Goal: Find specific page/section: Find specific page/section

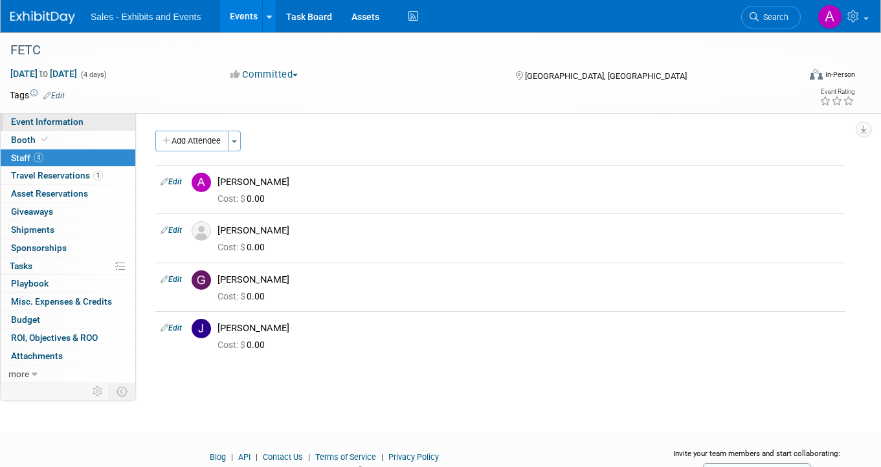
click at [76, 120] on span "Event Information" at bounding box center [47, 121] width 72 height 10
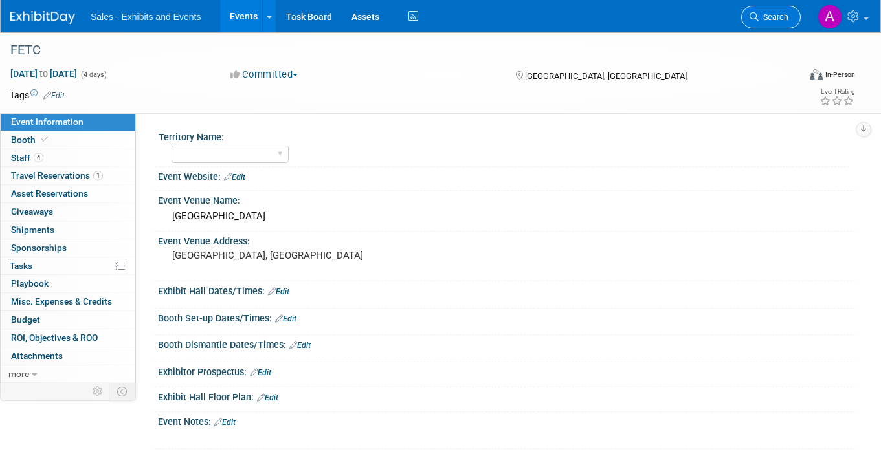
click at [775, 14] on span "Search" at bounding box center [773, 17] width 30 height 10
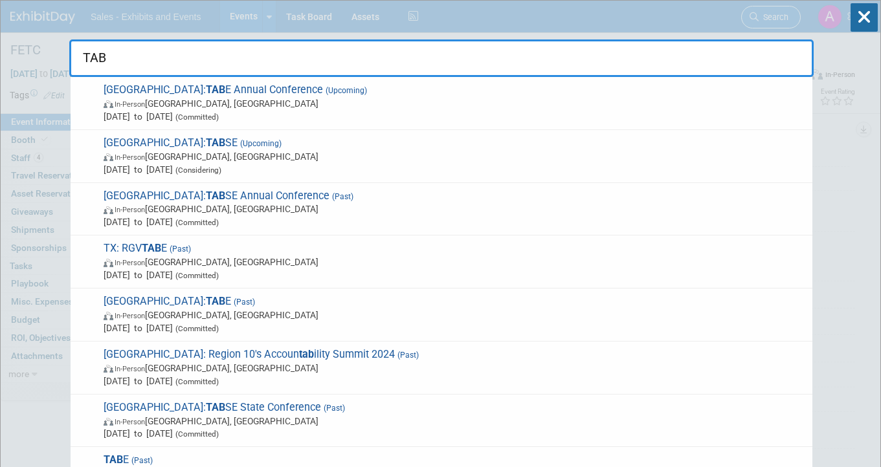
type input "TABE"
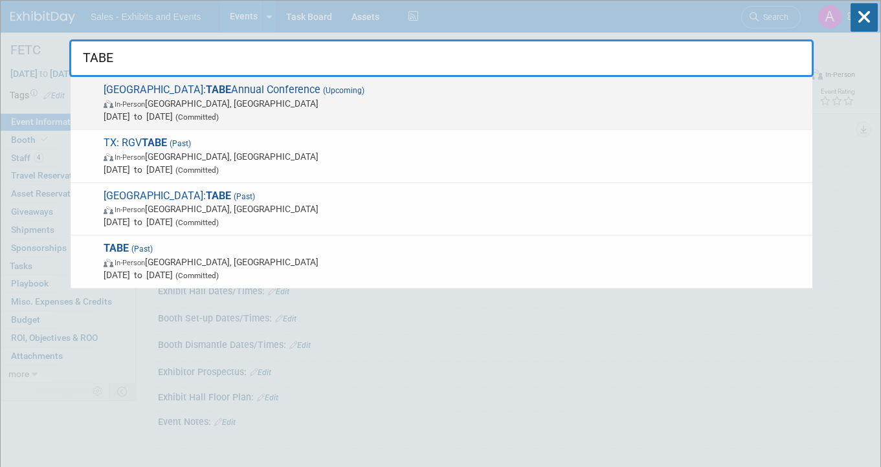
click at [351, 103] on span "In-Person [GEOGRAPHIC_DATA], [GEOGRAPHIC_DATA]" at bounding box center [455, 103] width 702 height 13
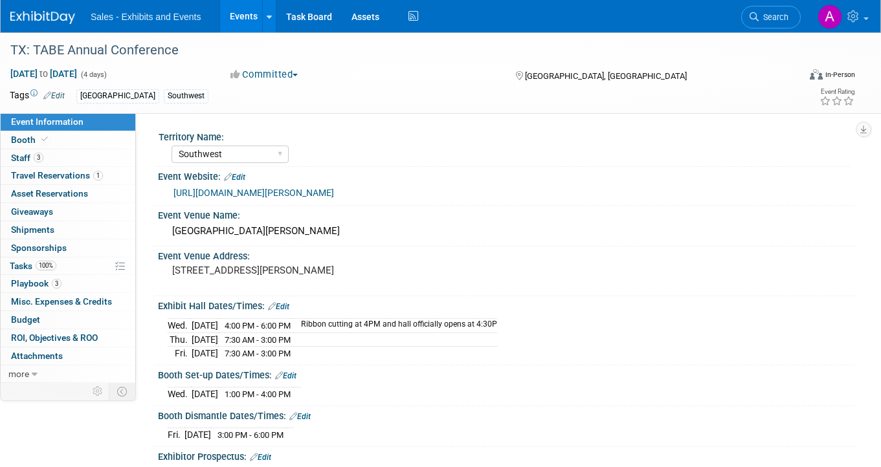
select select "Southwest"
click at [62, 288] on link "3 Playbook 3" at bounding box center [68, 283] width 135 height 17
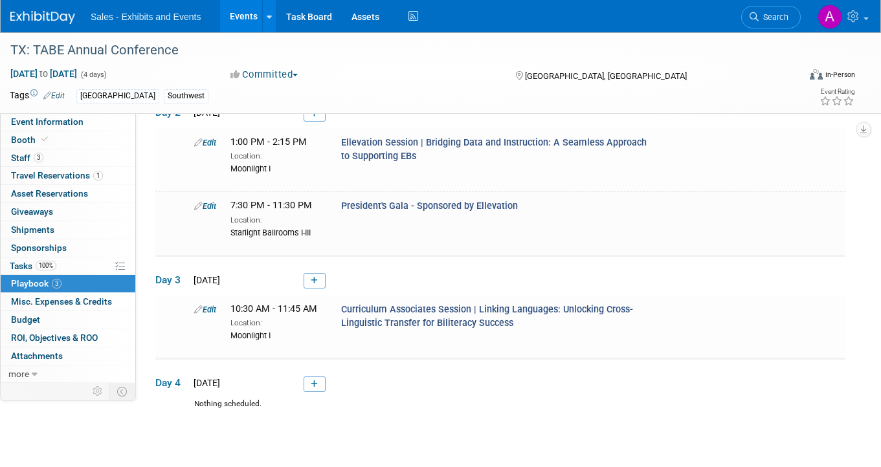
scroll to position [147, 0]
